Goal: Information Seeking & Learning: Learn about a topic

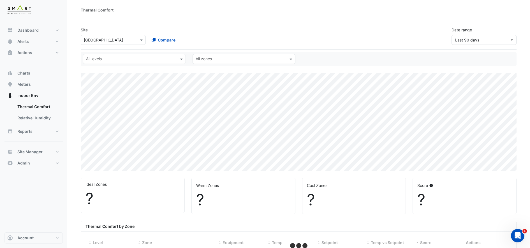
select select "***"
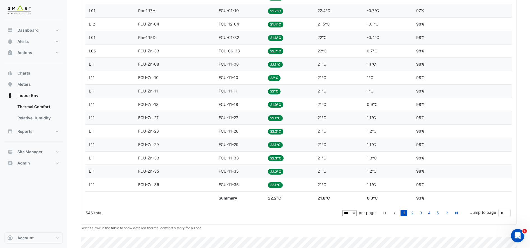
scroll to position [1491, 0]
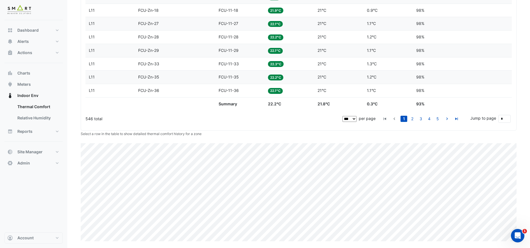
click at [356, 120] on select "** ** ** ***" at bounding box center [349, 119] width 14 height 6
click at [354, 119] on select "** ** ** ***" at bounding box center [349, 119] width 14 height 6
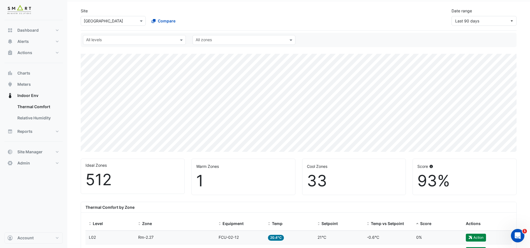
scroll to position [0, 0]
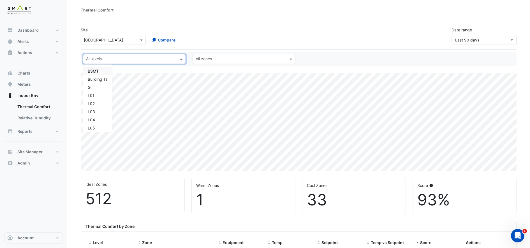
click at [175, 58] on input "text" at bounding box center [131, 60] width 90 height 6
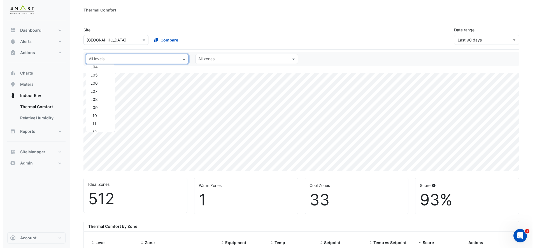
scroll to position [65, 0]
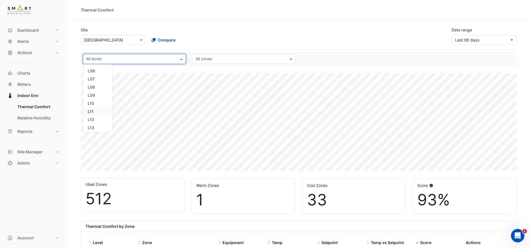
click at [97, 110] on div "L11" at bounding box center [98, 111] width 20 height 6
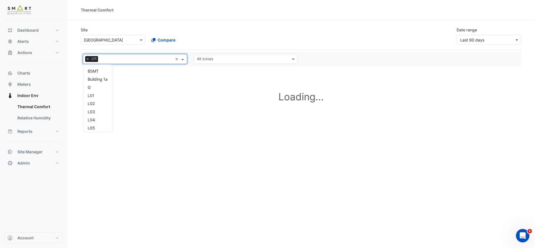
click at [142, 60] on input "text" at bounding box center [136, 60] width 73 height 6
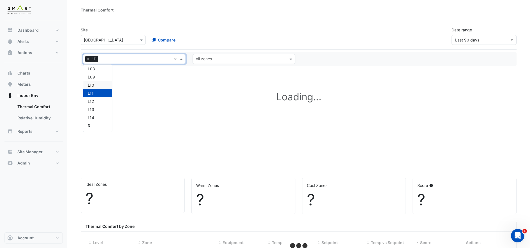
click at [101, 87] on div "L10" at bounding box center [98, 85] width 20 height 6
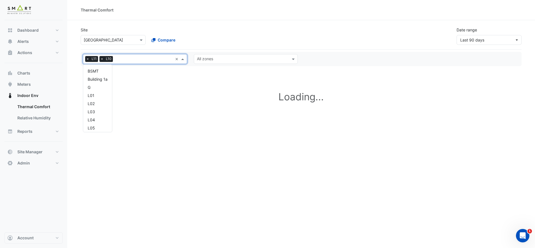
click at [124, 58] on input "text" at bounding box center [144, 60] width 58 height 6
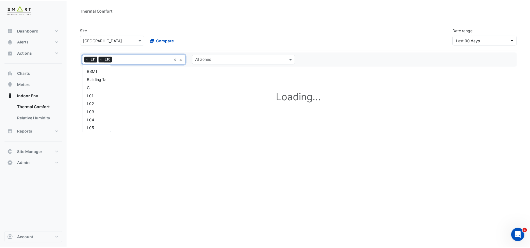
scroll to position [84, 0]
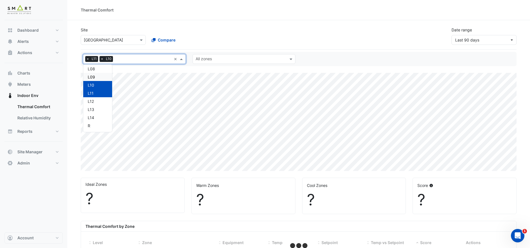
click at [99, 77] on div "L09" at bounding box center [98, 77] width 20 height 6
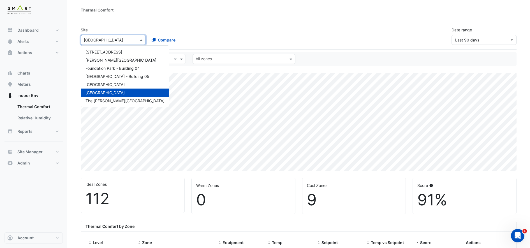
click at [140, 40] on span at bounding box center [141, 40] width 7 height 6
click at [122, 51] on span "[STREET_ADDRESS]" at bounding box center [103, 52] width 37 height 5
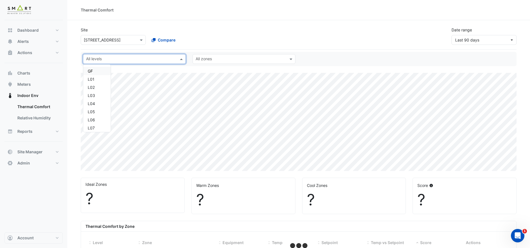
click at [164, 59] on input "text" at bounding box center [131, 60] width 90 height 6
select select "***"
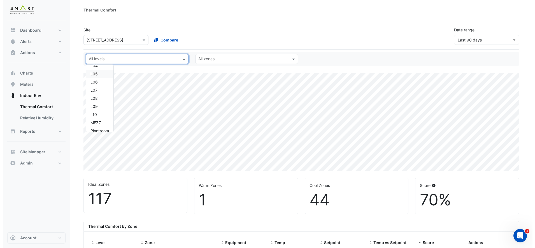
scroll to position [38, 0]
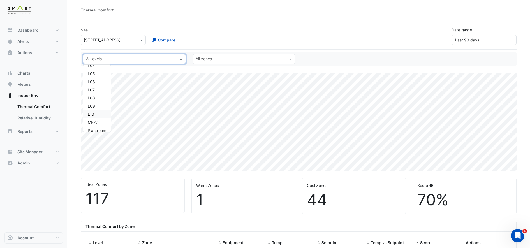
click at [104, 115] on div "L10" at bounding box center [97, 114] width 18 height 6
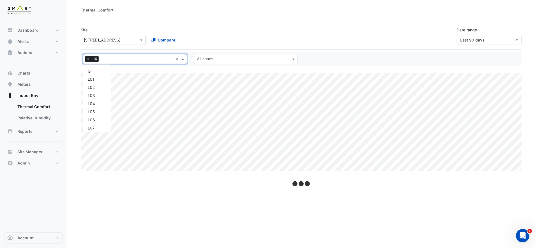
click at [124, 60] on input "text" at bounding box center [137, 60] width 72 height 6
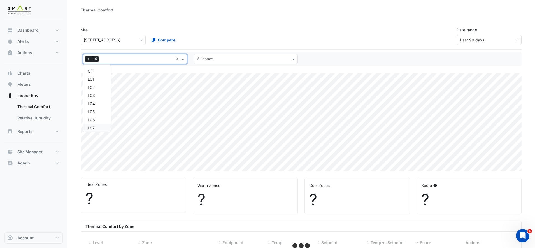
scroll to position [51, 0]
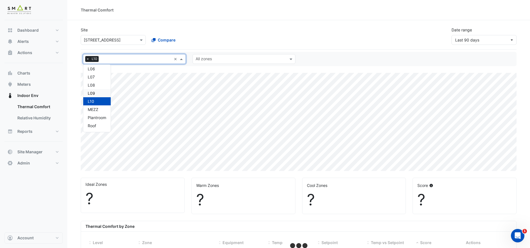
click at [105, 96] on div "L09" at bounding box center [97, 93] width 18 height 6
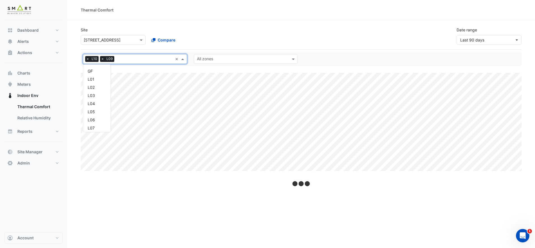
click at [142, 59] on input "text" at bounding box center [145, 60] width 56 height 6
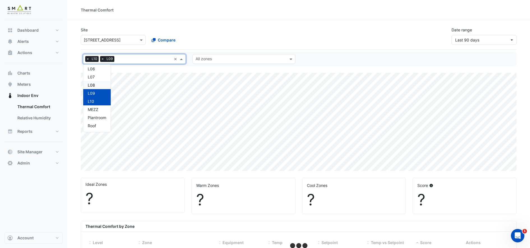
click at [103, 86] on div "L08" at bounding box center [97, 85] width 18 height 6
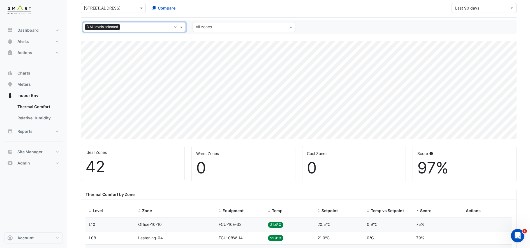
scroll to position [29, 0]
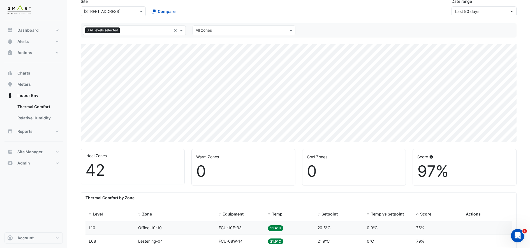
click at [377, 213] on span "Temp vs Setpoint" at bounding box center [387, 214] width 33 height 5
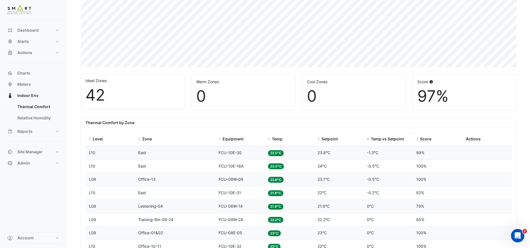
click at [384, 140] on span "Temp vs Setpoint" at bounding box center [387, 138] width 33 height 5
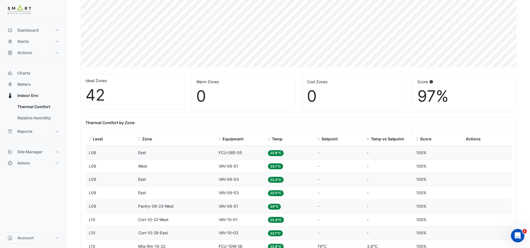
click at [385, 138] on span "Temp vs Setpoint" at bounding box center [387, 138] width 33 height 5
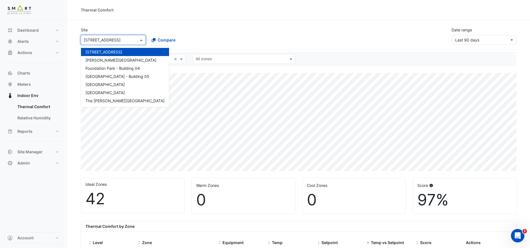
click at [128, 39] on input "text" at bounding box center [108, 40] width 48 height 6
click at [169, 30] on div "Site × 12 [GEOGRAPHIC_DATA] 12 [GEOGRAPHIC_DATA] [PERSON_NAME][GEOGRAPHIC_DATA]…" at bounding box center [146, 36] width 139 height 18
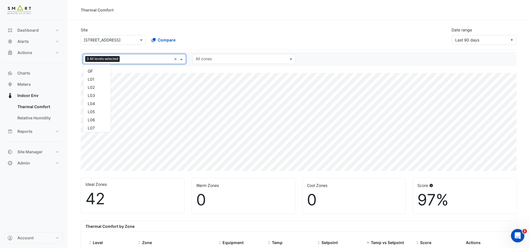
click at [167, 61] on input "text" at bounding box center [147, 60] width 50 height 6
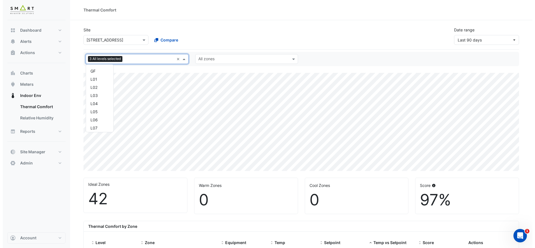
scroll to position [51, 0]
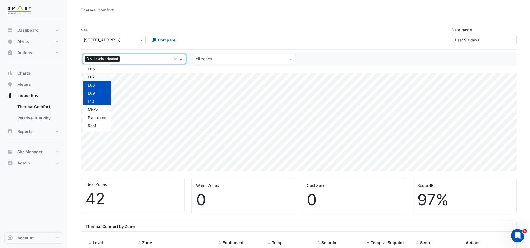
click at [99, 74] on div "L07" at bounding box center [97, 77] width 18 height 6
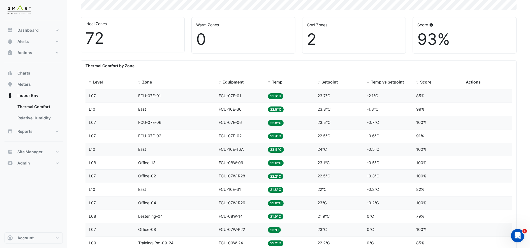
scroll to position [161, 0]
click at [476, 84] on span "Actions" at bounding box center [473, 81] width 15 height 5
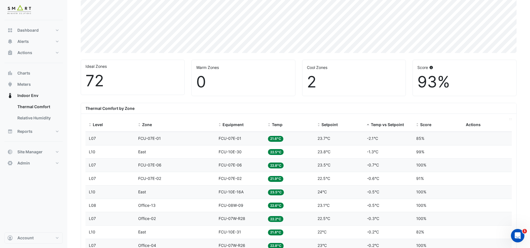
scroll to position [101, 0]
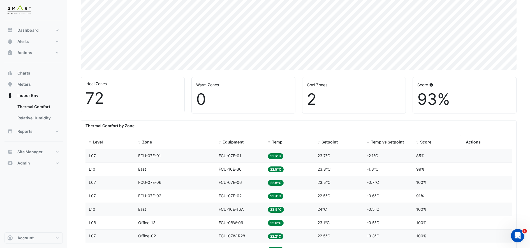
click at [423, 144] on span "Score" at bounding box center [425, 142] width 11 height 5
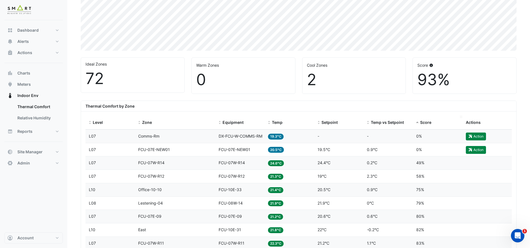
scroll to position [120, 0]
